Goal: Go to known website: Go to known website

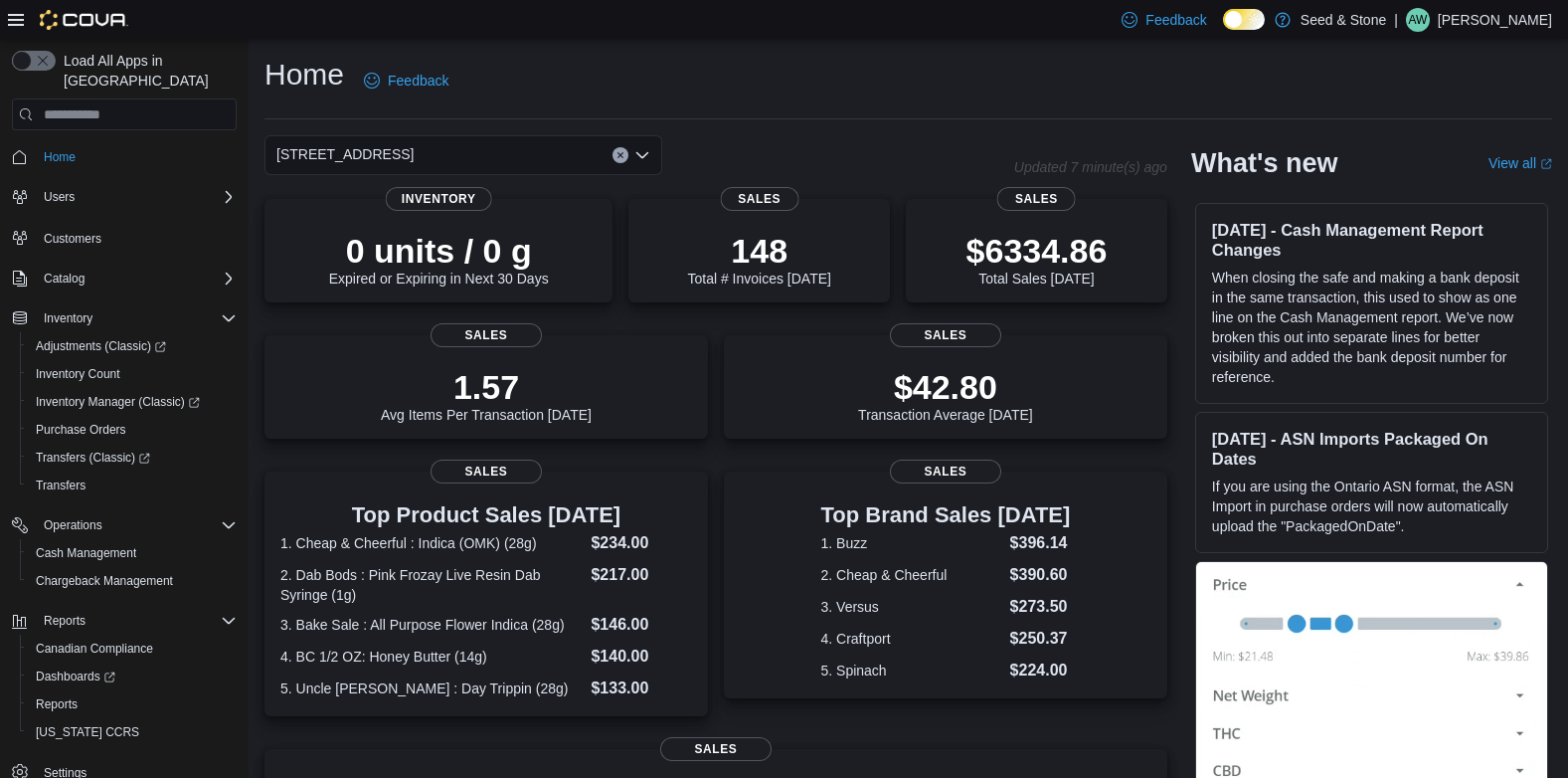
scroll to position [380, 0]
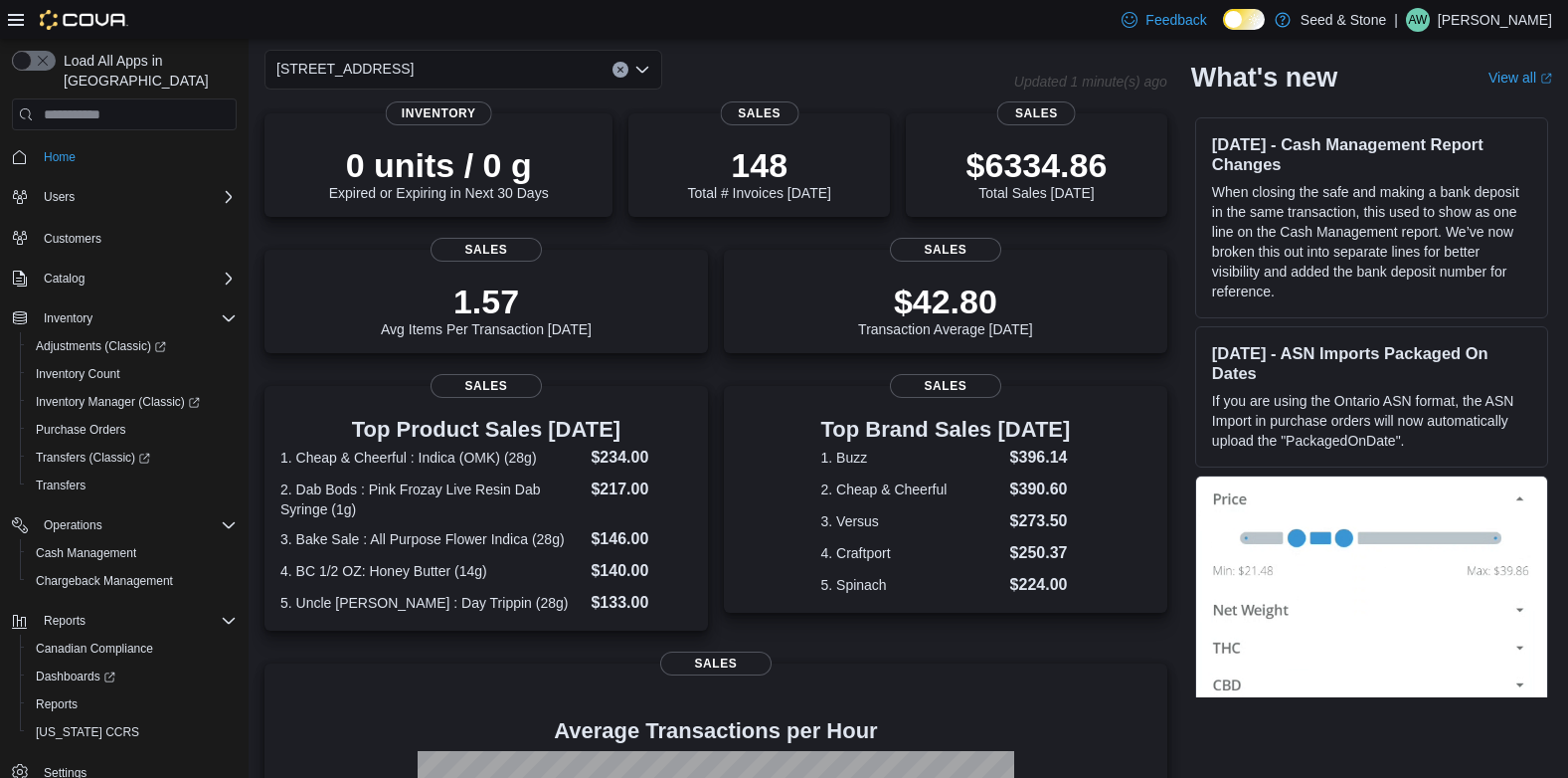
scroll to position [380, 0]
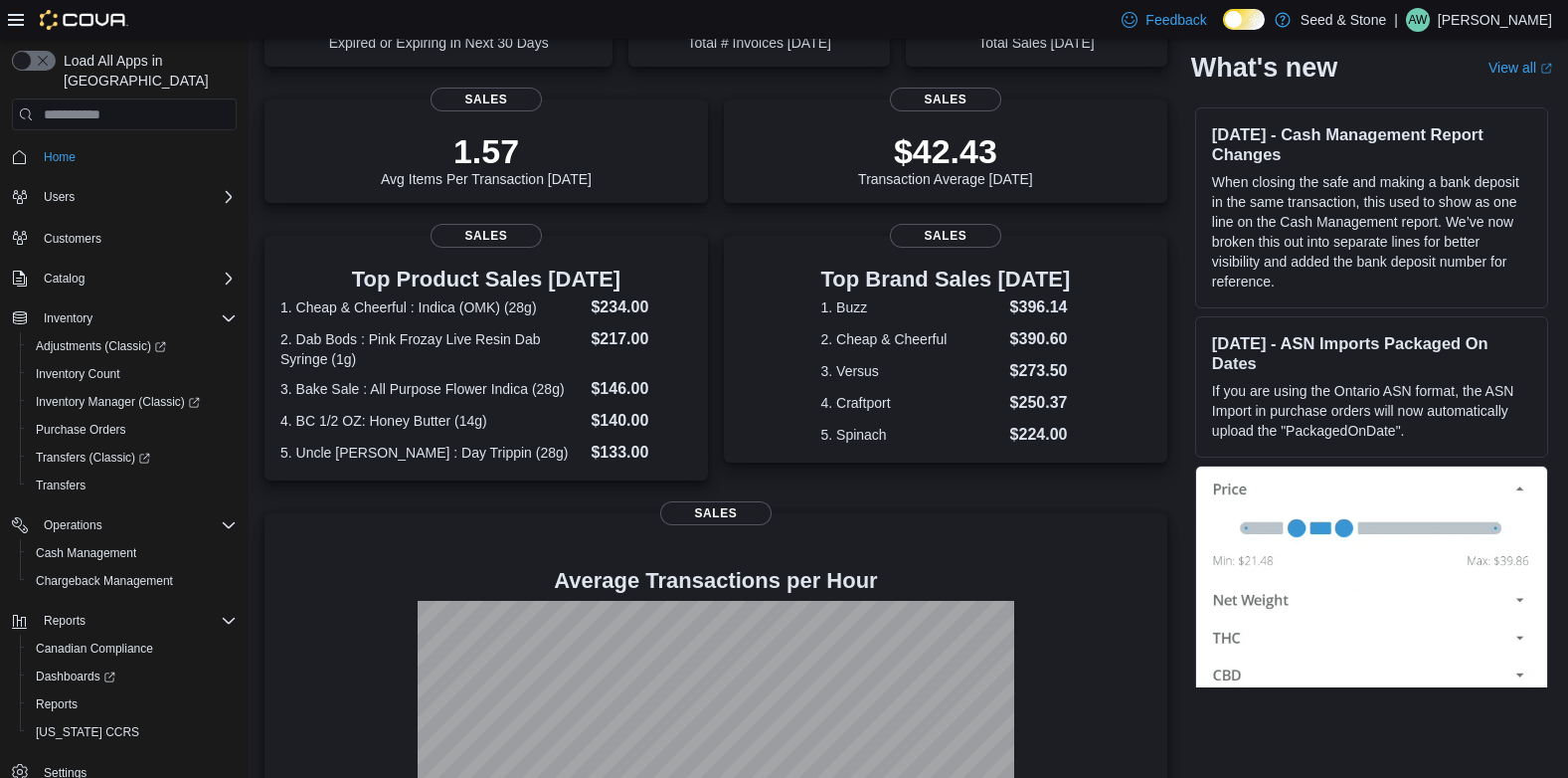
scroll to position [380, 0]
